Goal: Navigation & Orientation: Find specific page/section

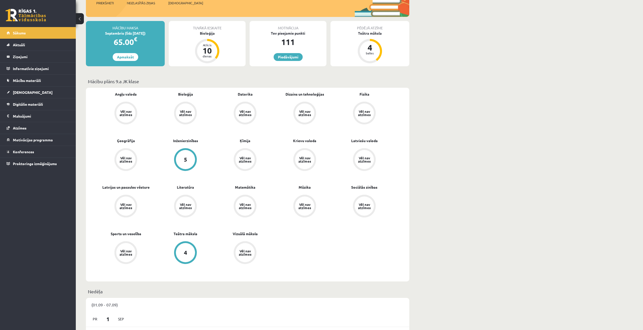
scroll to position [51, 0]
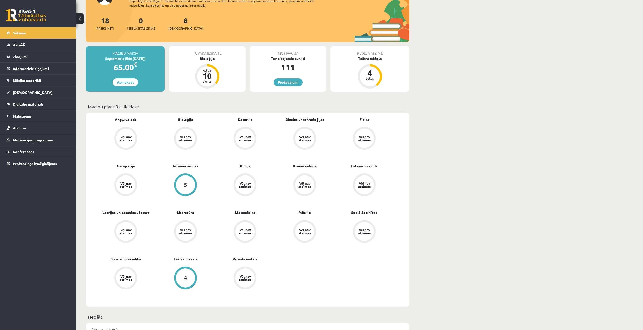
click at [176, 21] on link "8 Ieskaites" at bounding box center [185, 23] width 35 height 15
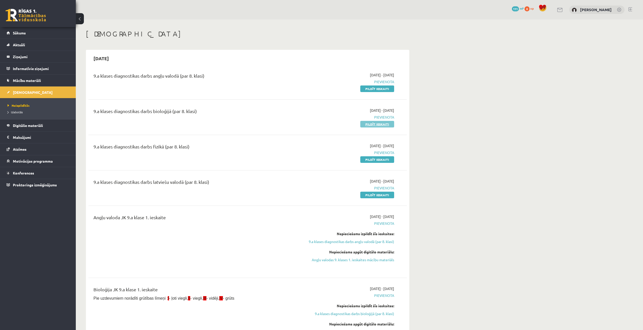
click at [372, 123] on link "Pildīt ieskaiti" at bounding box center [377, 124] width 34 height 7
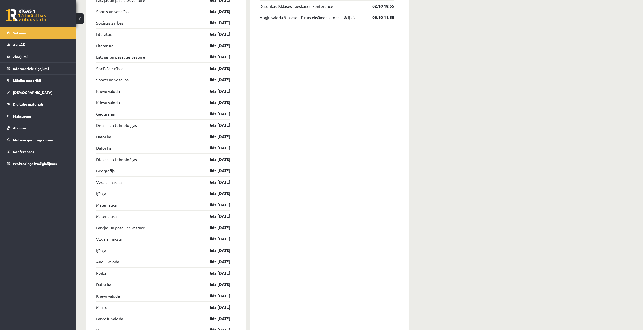
scroll to position [631, 0]
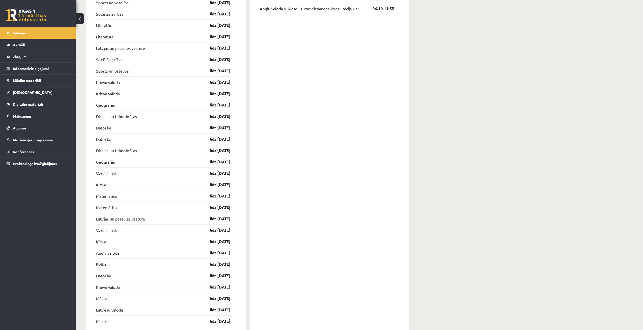
click at [222, 173] on link "līdz [DATE]" at bounding box center [215, 173] width 29 height 6
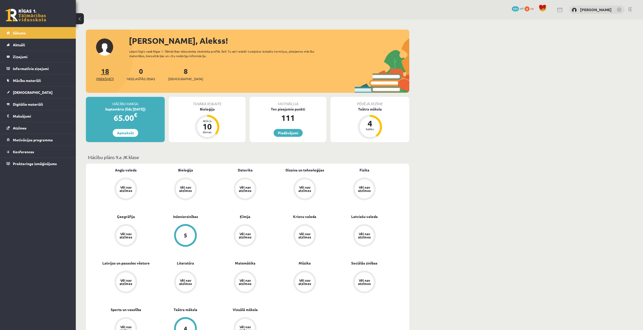
click at [107, 77] on span "Priekšmeti" at bounding box center [104, 78] width 17 height 5
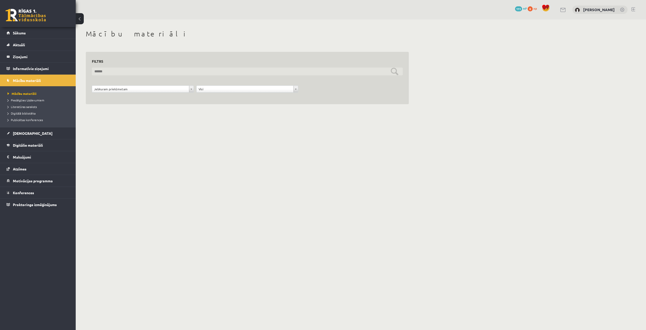
click at [126, 73] on input "text" at bounding box center [247, 71] width 311 height 8
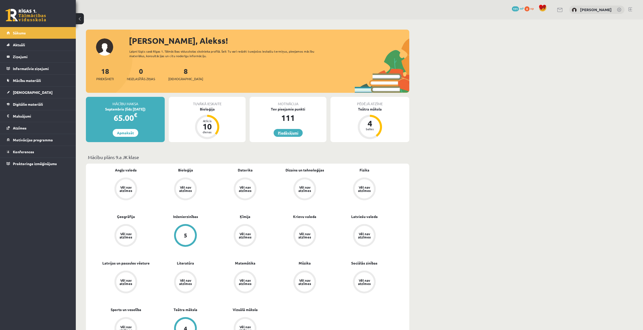
click at [279, 133] on link "Piedāvājumi" at bounding box center [287, 133] width 29 height 8
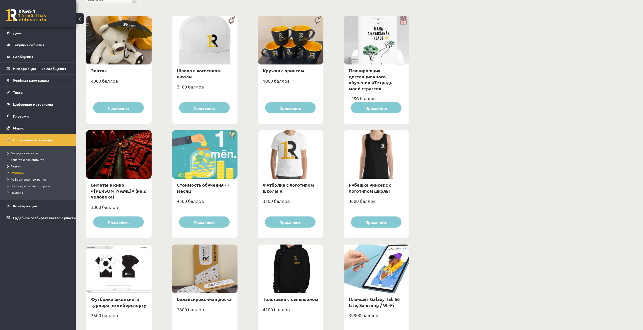
scroll to position [42, 0]
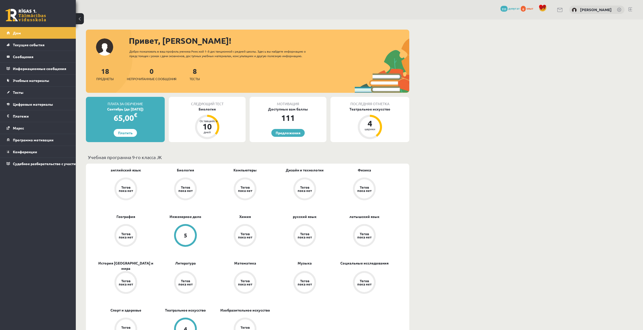
click at [26, 18] on link at bounding box center [26, 15] width 40 height 13
click at [560, 10] on div "0 Подарки 111 депутат 0 опыт Алекс Козловский" at bounding box center [359, 9] width 567 height 19
click at [557, 10] on link at bounding box center [560, 10] width 6 height 4
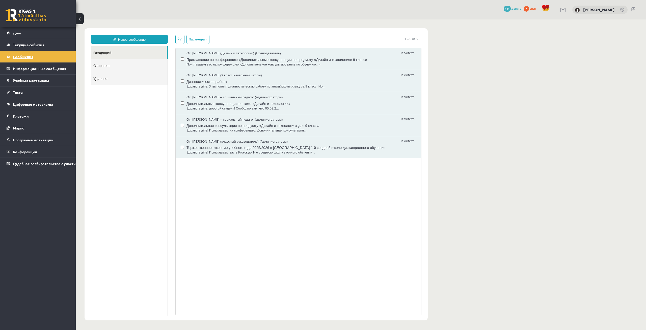
click at [35, 54] on legend "Сообщения 0" at bounding box center [41, 57] width 57 height 12
click at [620, 12] on div "Алекс Козловский" at bounding box center [600, 10] width 55 height 9
click at [621, 12] on link at bounding box center [622, 10] width 5 height 5
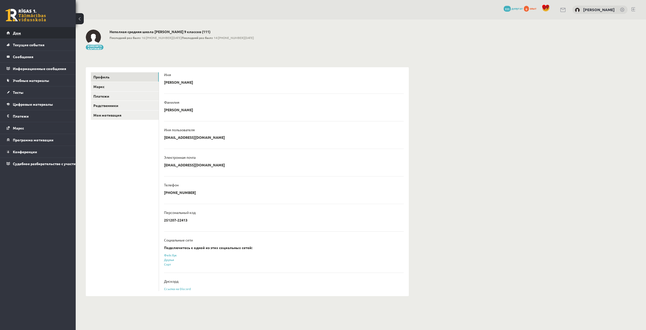
click at [43, 27] on link "Дом" at bounding box center [38, 33] width 63 height 12
